Goal: Task Accomplishment & Management: Use online tool/utility

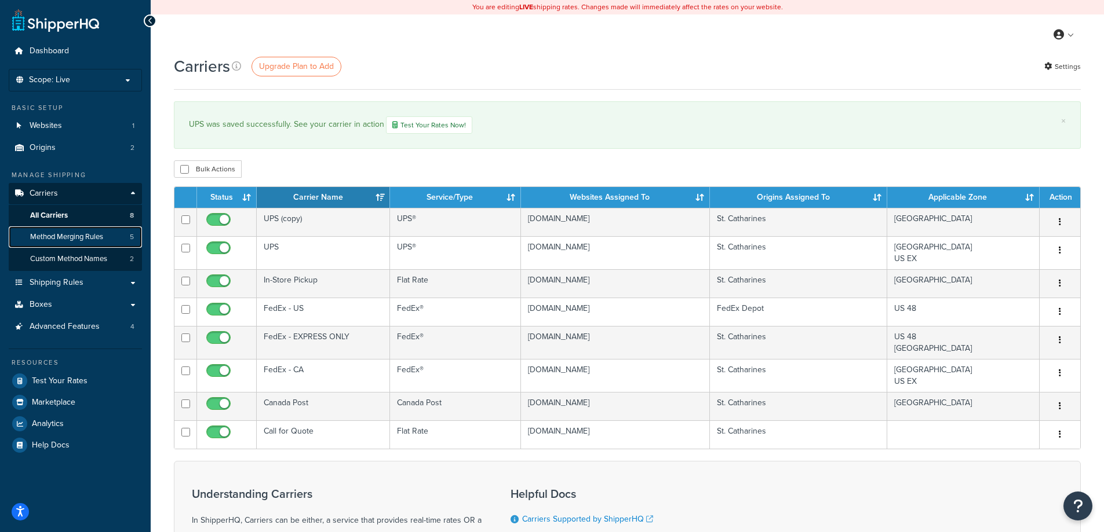
click at [96, 243] on link "Method Merging Rules 5" at bounding box center [75, 237] width 133 height 21
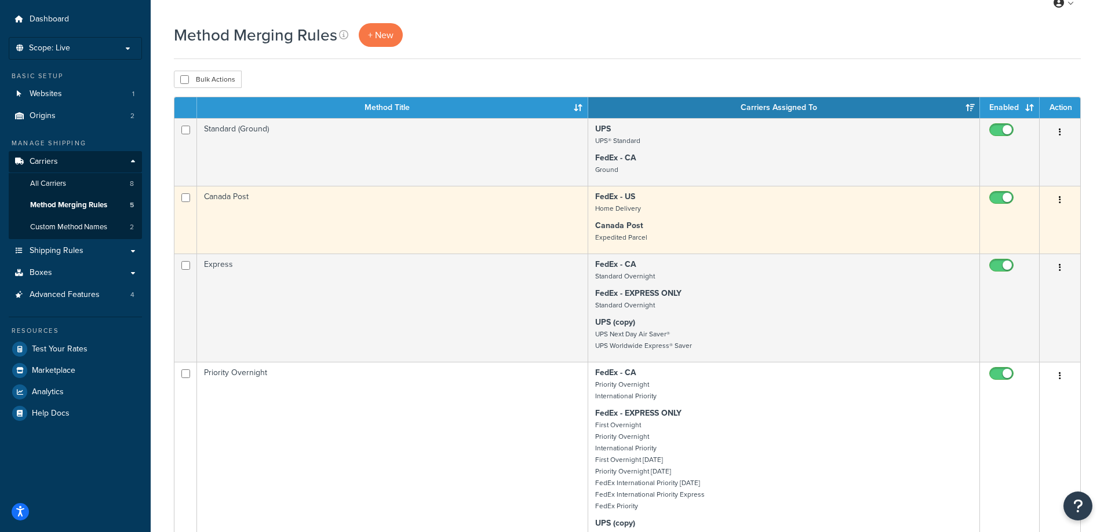
scroll to position [58, 0]
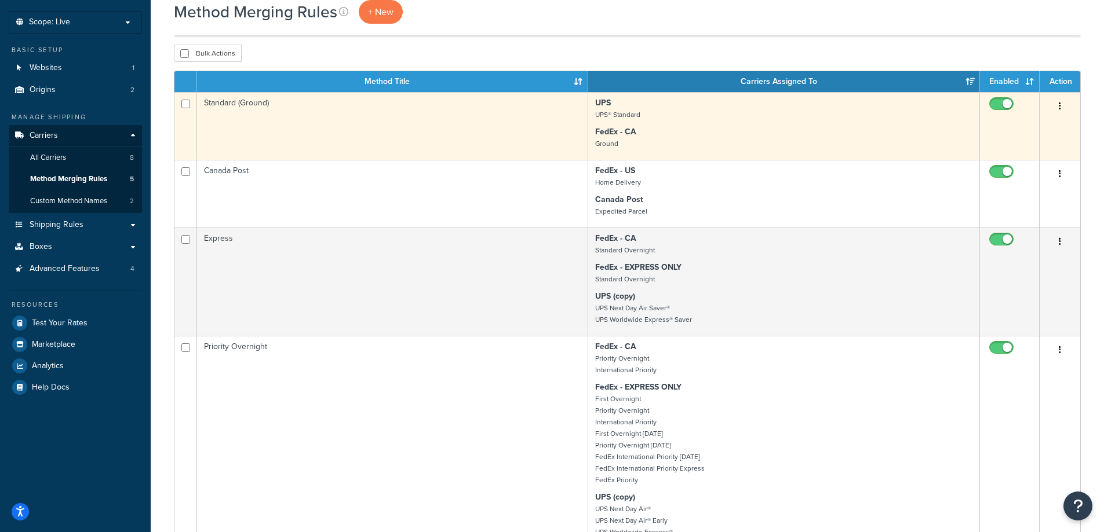
click at [451, 135] on td "Standard (Ground)" at bounding box center [392, 126] width 391 height 68
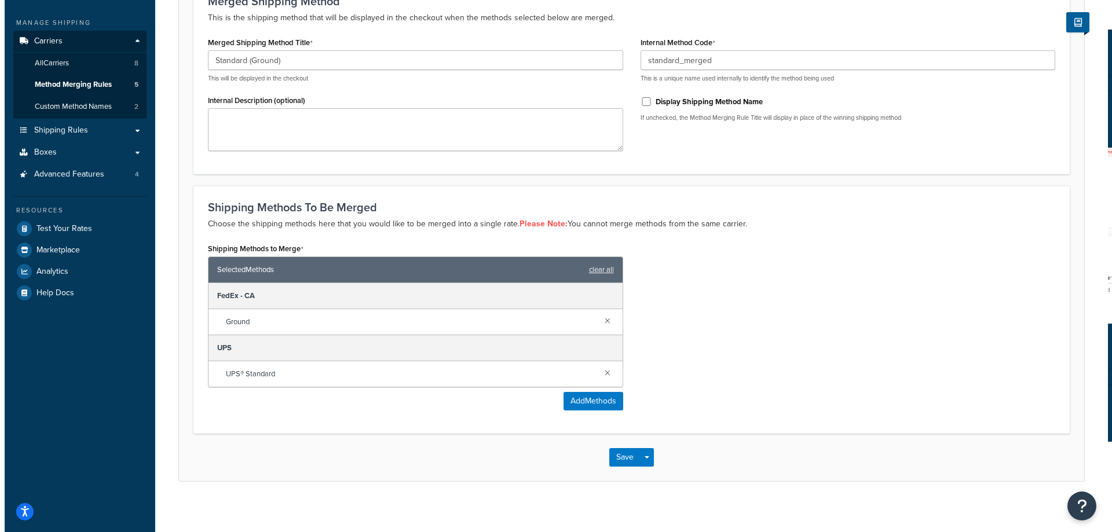
scroll to position [160, 0]
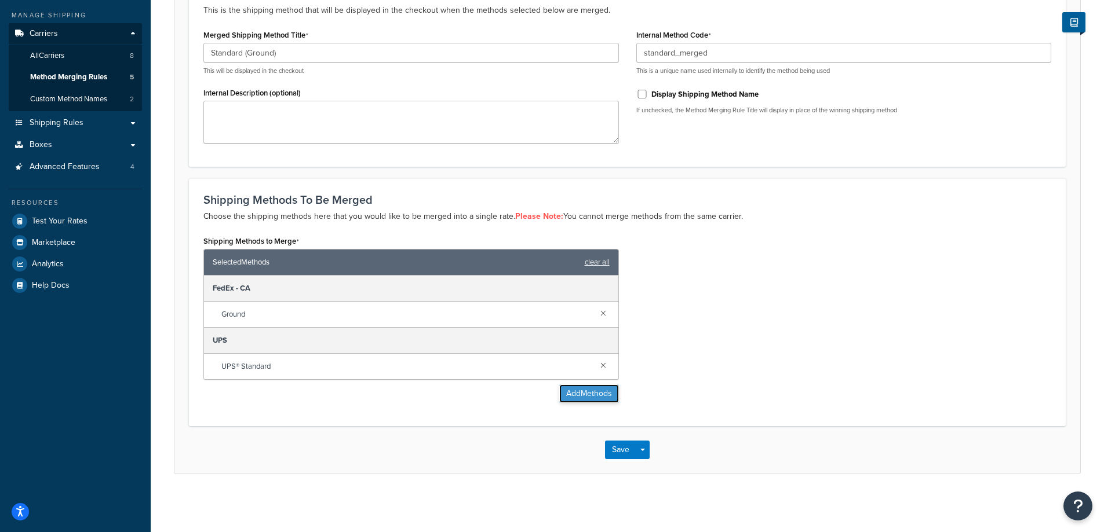
click at [598, 396] on button "Add Methods" at bounding box center [589, 394] width 60 height 19
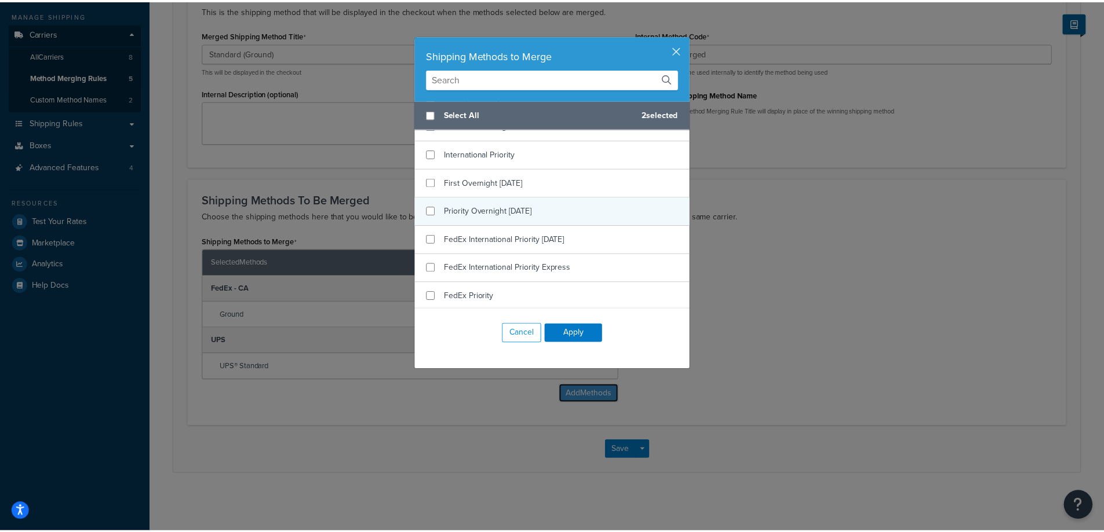
scroll to position [579, 0]
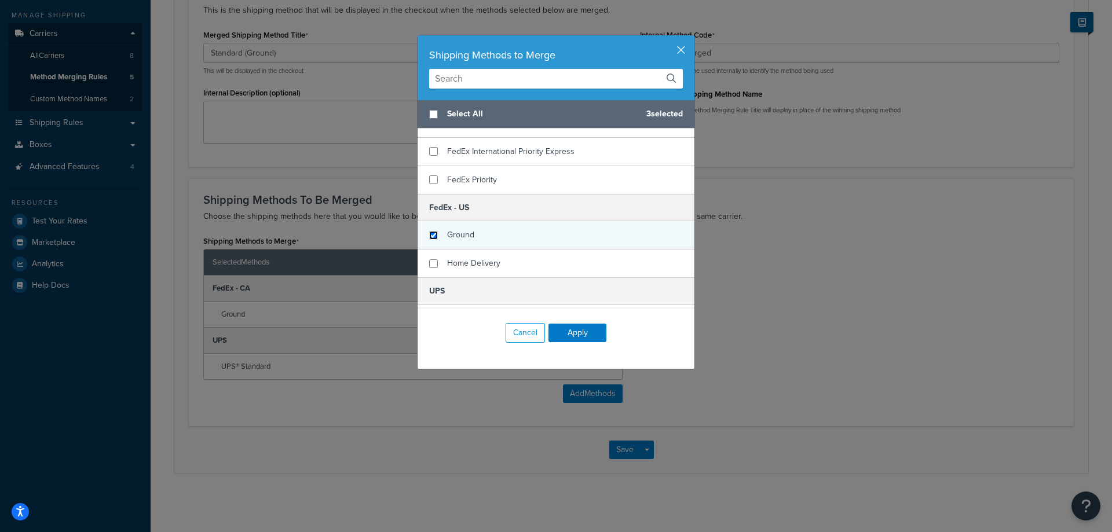
click at [429, 235] on input "checkbox" at bounding box center [433, 235] width 9 height 9
checkbox input "true"
click at [586, 333] on button "Apply" at bounding box center [578, 333] width 58 height 19
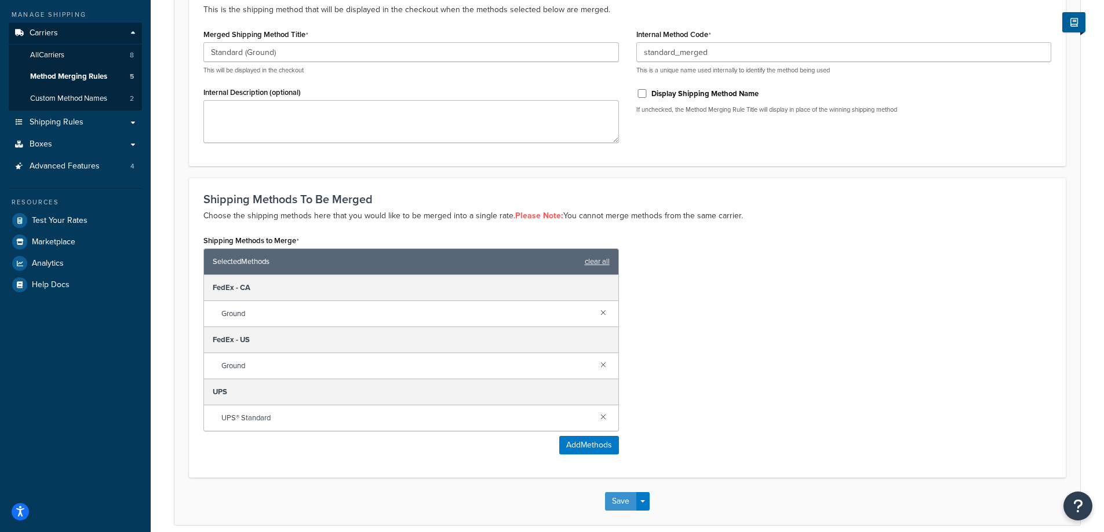
click at [623, 502] on button "Save" at bounding box center [620, 501] width 31 height 19
